Goal: Navigation & Orientation: Find specific page/section

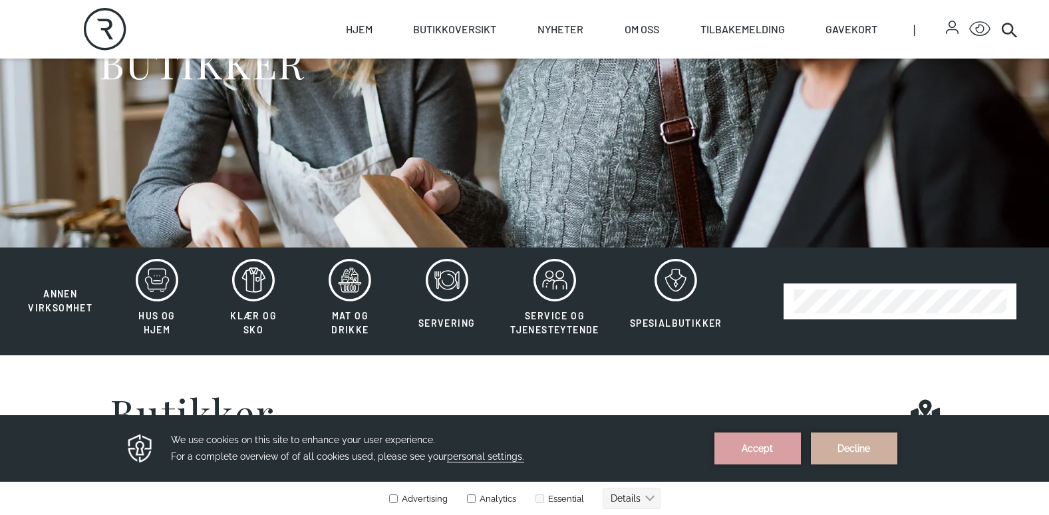
scroll to position [200, 0]
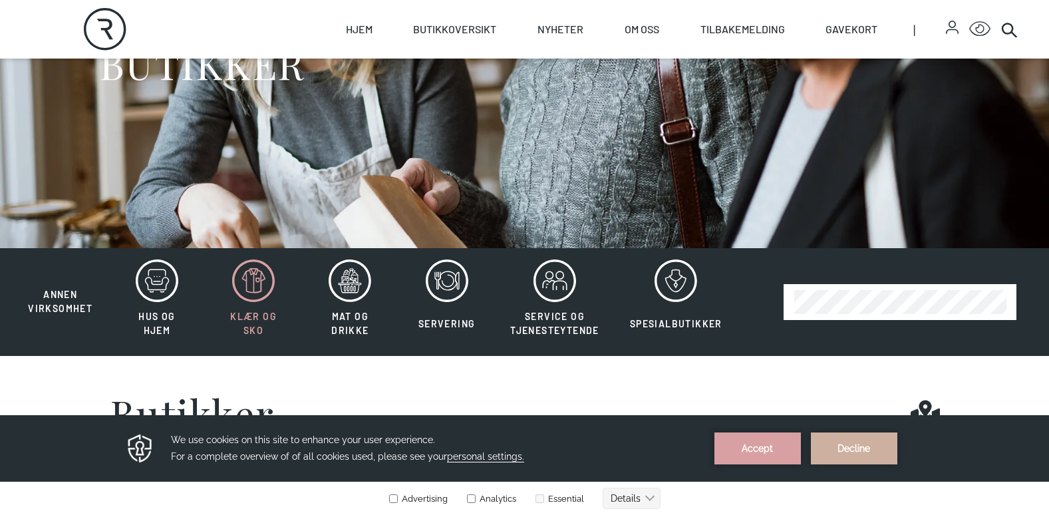
click at [257, 285] on icon at bounding box center [253, 280] width 43 height 43
click at [266, 283] on icon at bounding box center [253, 280] width 43 height 43
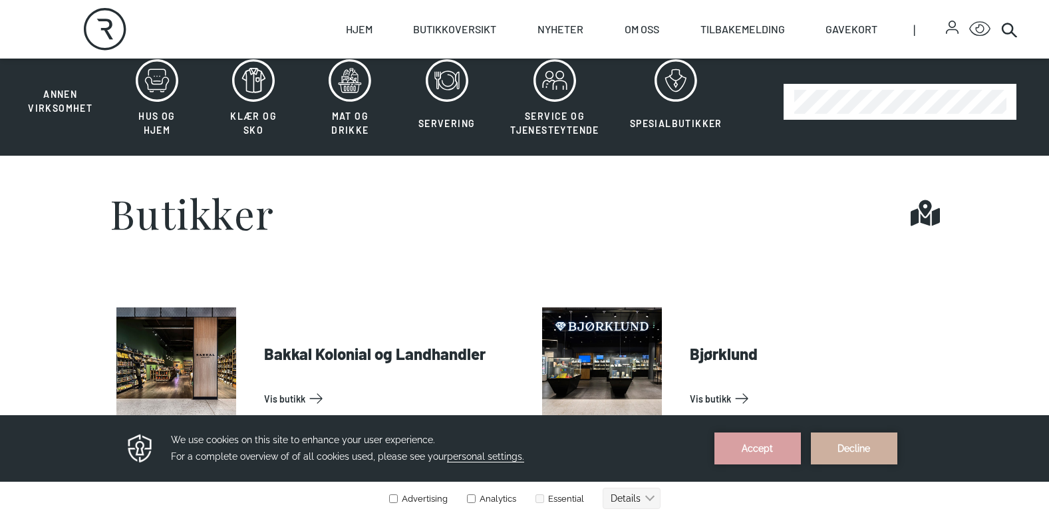
scroll to position [399, 0]
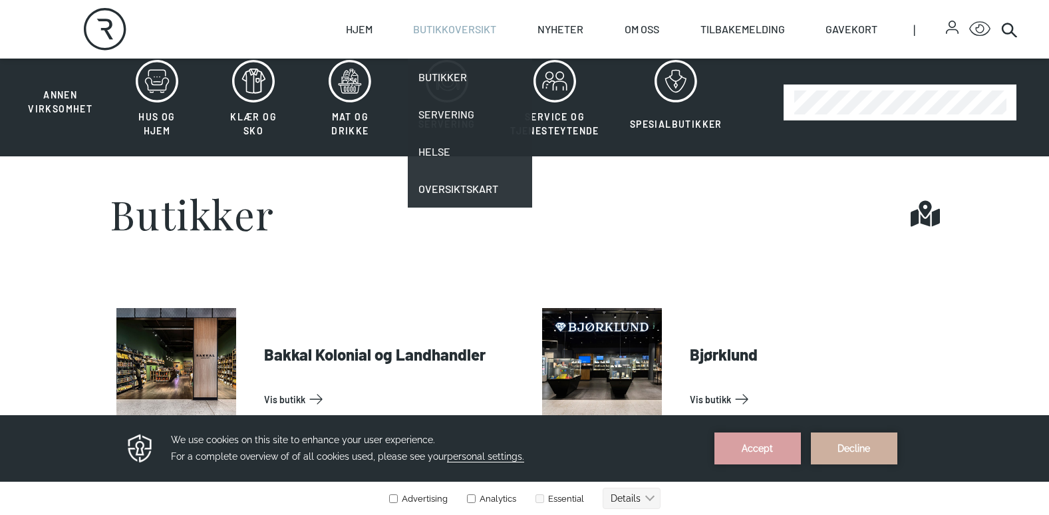
click at [465, 26] on link "Butikkoversikt" at bounding box center [454, 29] width 83 height 59
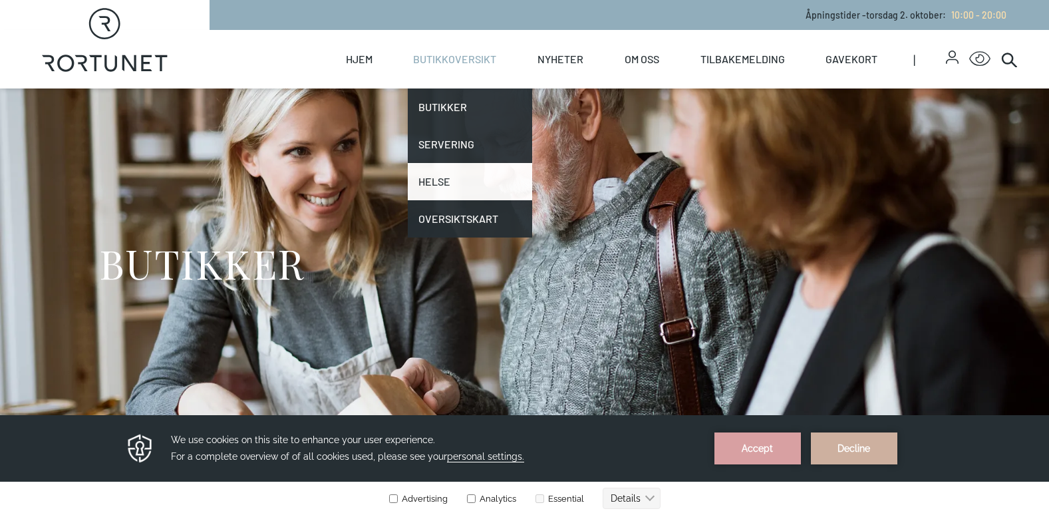
click at [457, 178] on link "Helse" at bounding box center [470, 181] width 124 height 37
